Goal: Task Accomplishment & Management: Use online tool/utility

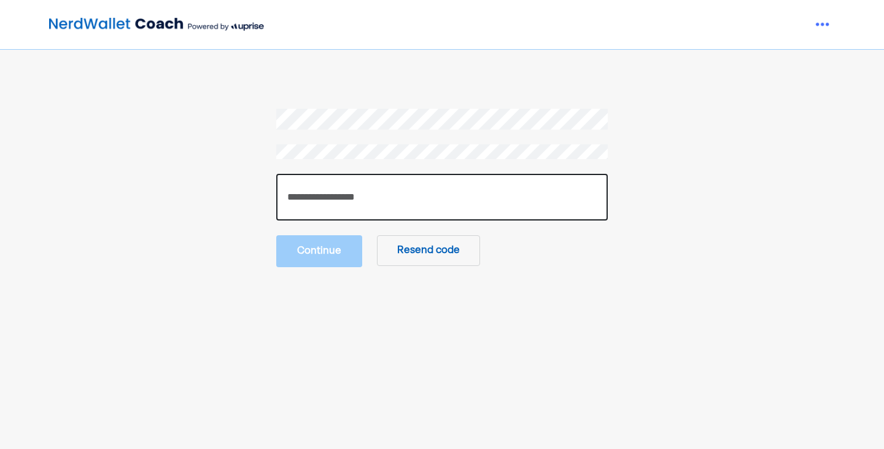
click at [425, 188] on input "number" at bounding box center [441, 197] width 331 height 47
type input "******"
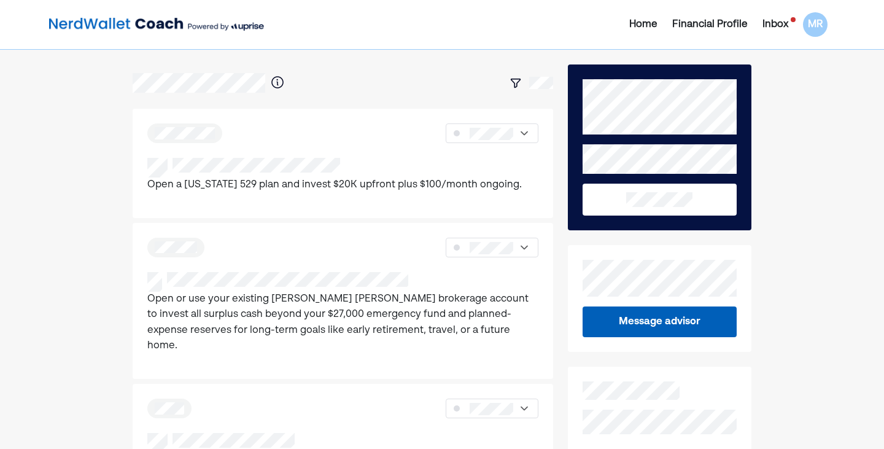
click at [774, 25] on div "Inbox" at bounding box center [775, 24] width 26 height 15
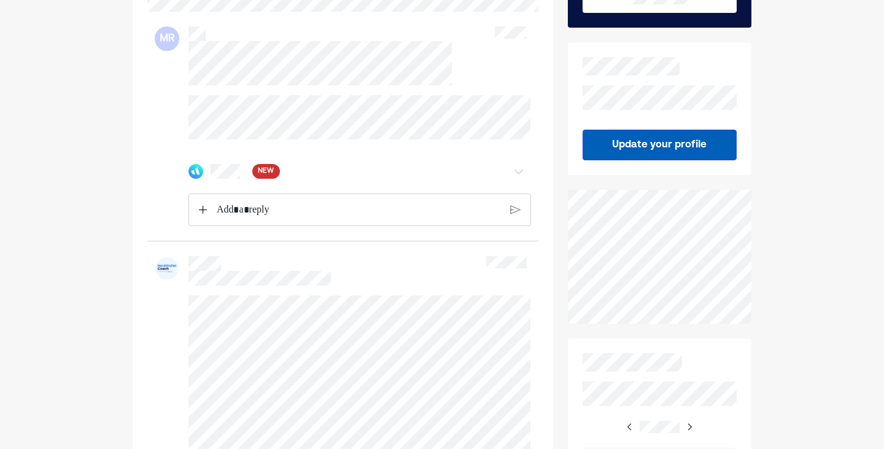
scroll to position [180, 0]
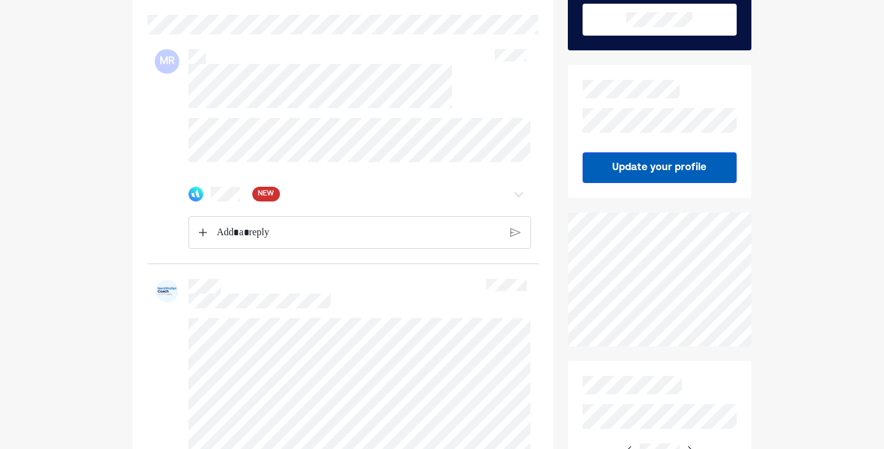
click at [247, 200] on div "NEW" at bounding box center [331, 194] width 287 height 15
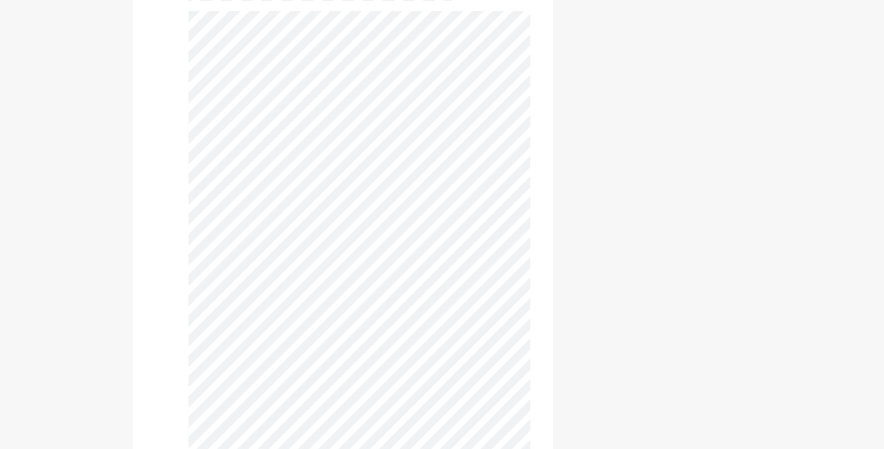
scroll to position [0, 0]
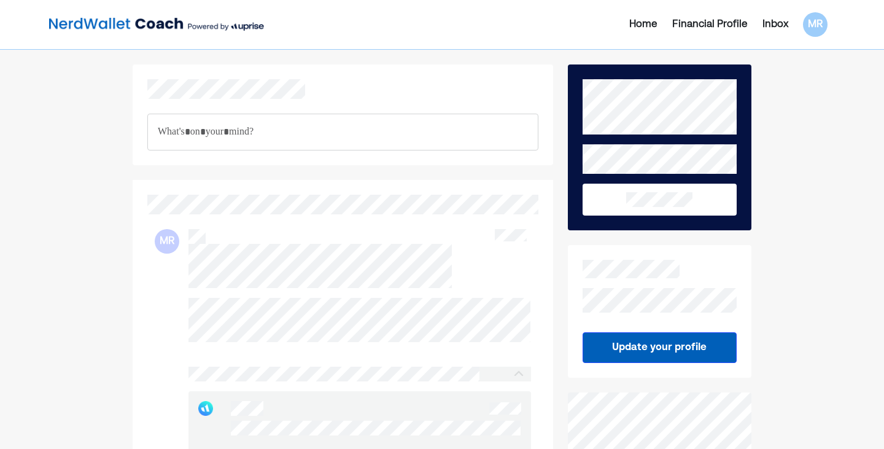
click at [104, 25] on img at bounding box center [156, 24] width 215 height 25
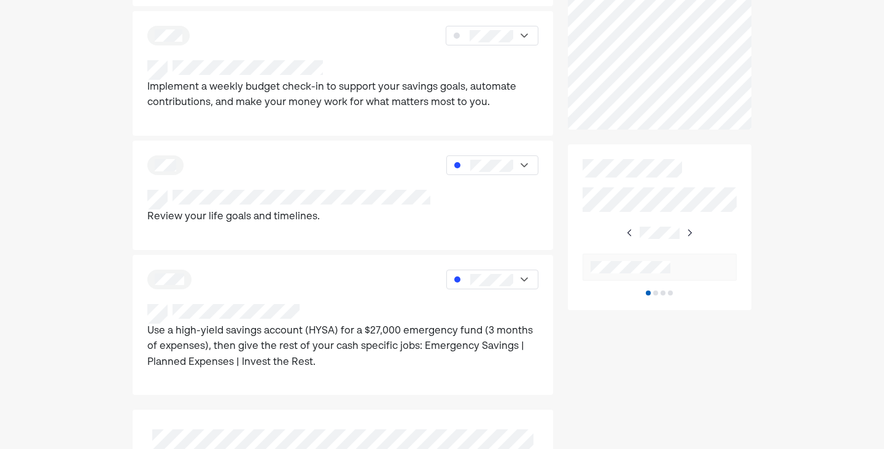
scroll to position [520, 0]
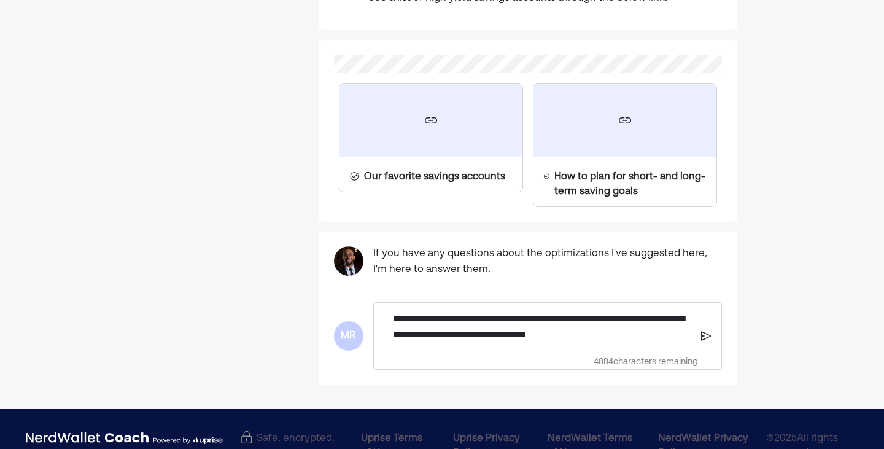
scroll to position [1158, 0]
